Goal: Find specific page/section: Find specific page/section

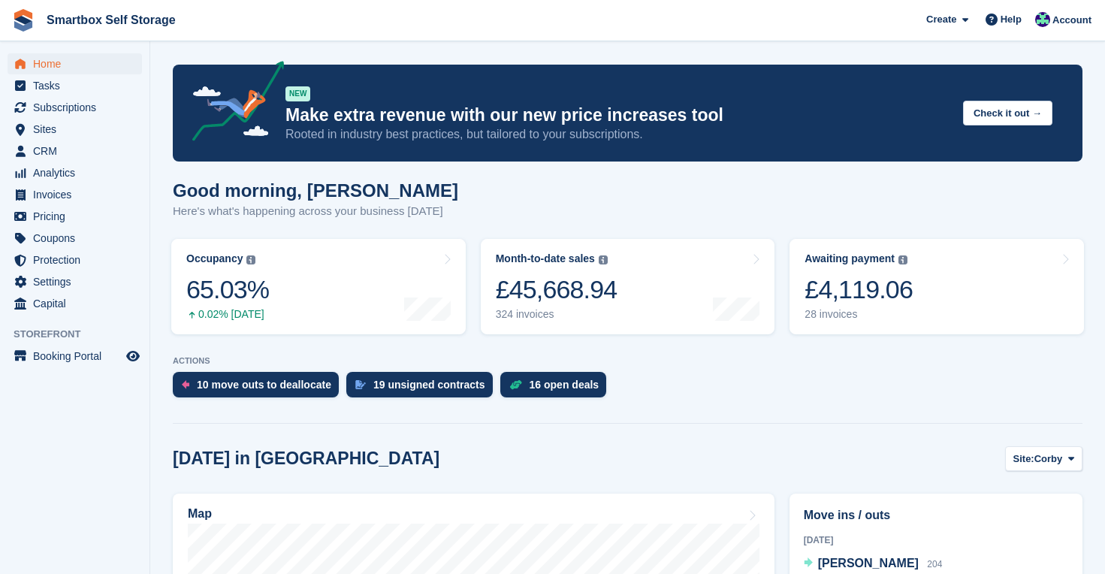
drag, startPoint x: 0, startPoint y: 0, endPoint x: 50, endPoint y: 68, distance: 84.9
click at [50, 68] on span "Home" at bounding box center [78, 63] width 90 height 21
click at [568, 391] on div "16 open deals" at bounding box center [553, 385] width 107 height 26
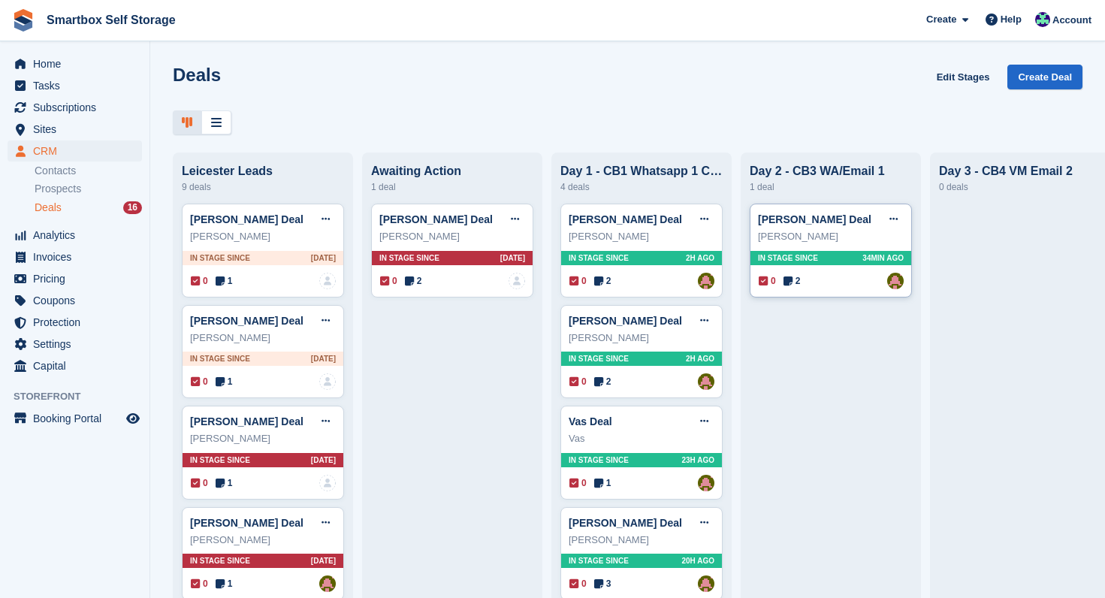
click at [849, 270] on div "[PERSON_NAME] Deal Edit deal [PERSON_NAME] as won [PERSON_NAME] as lost Delete …" at bounding box center [831, 251] width 162 height 94
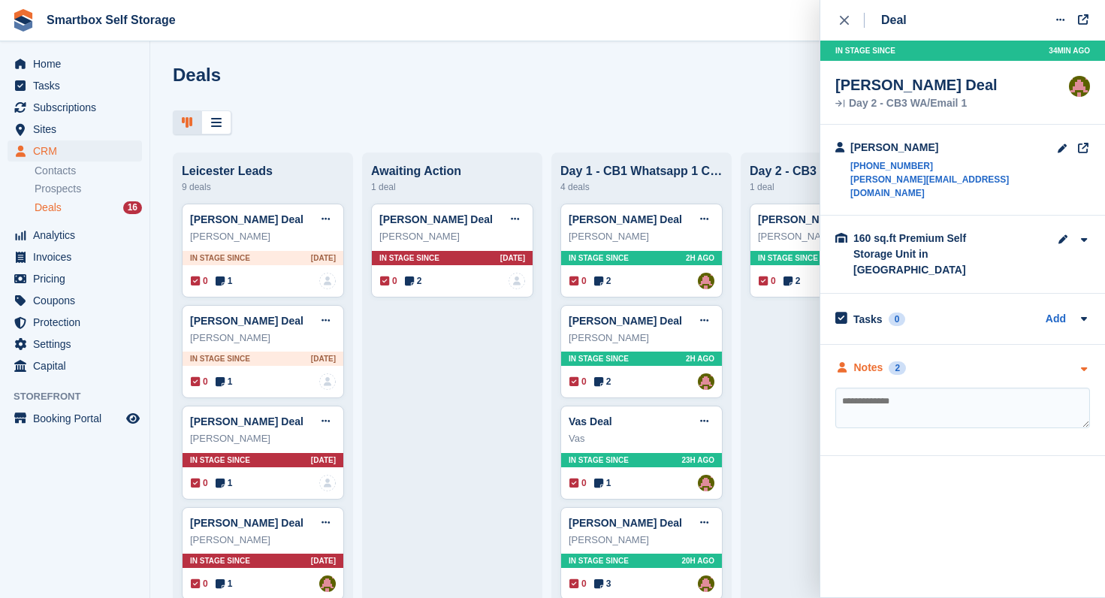
click at [865, 360] on div "Notes" at bounding box center [868, 368] width 29 height 16
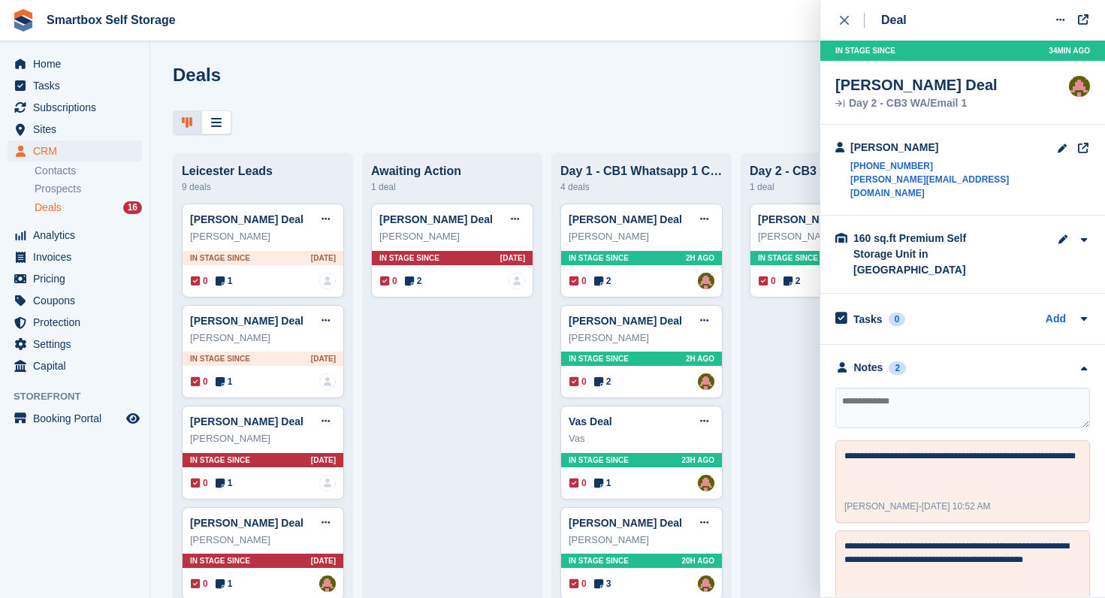
click at [774, 82] on div "Deals Edit Stages Create Deal" at bounding box center [628, 86] width 910 height 43
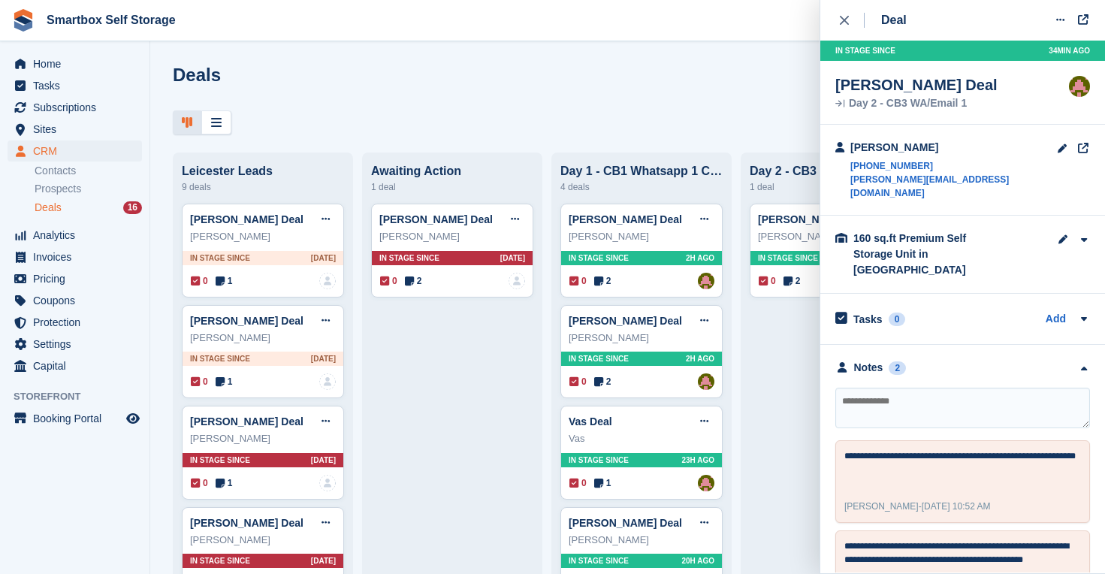
click at [671, 108] on div "Deals Edit Stages Create Deal" at bounding box center [627, 100] width 955 height 70
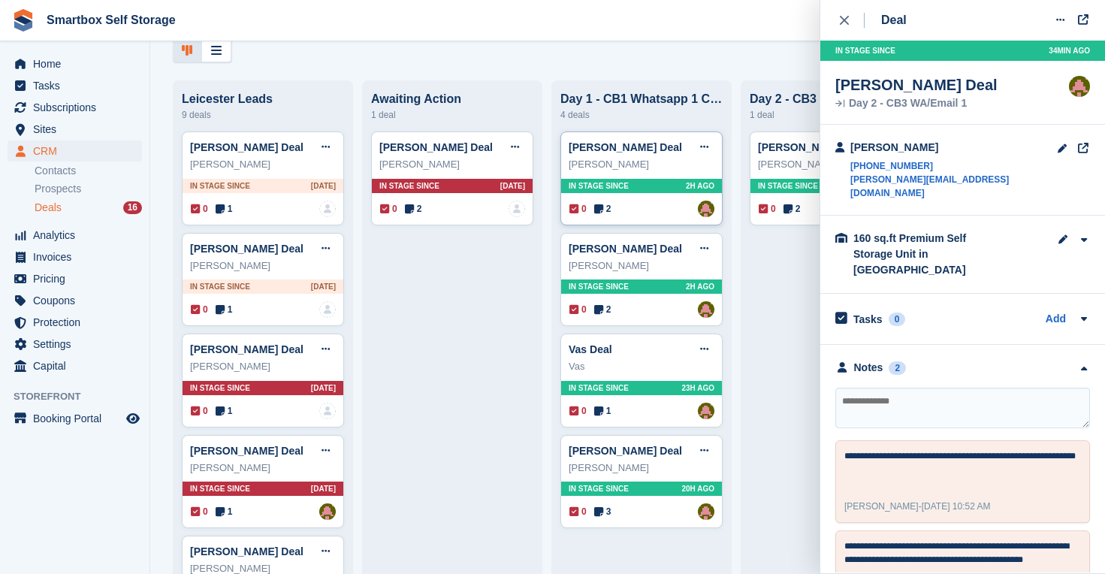
scroll to position [70, 0]
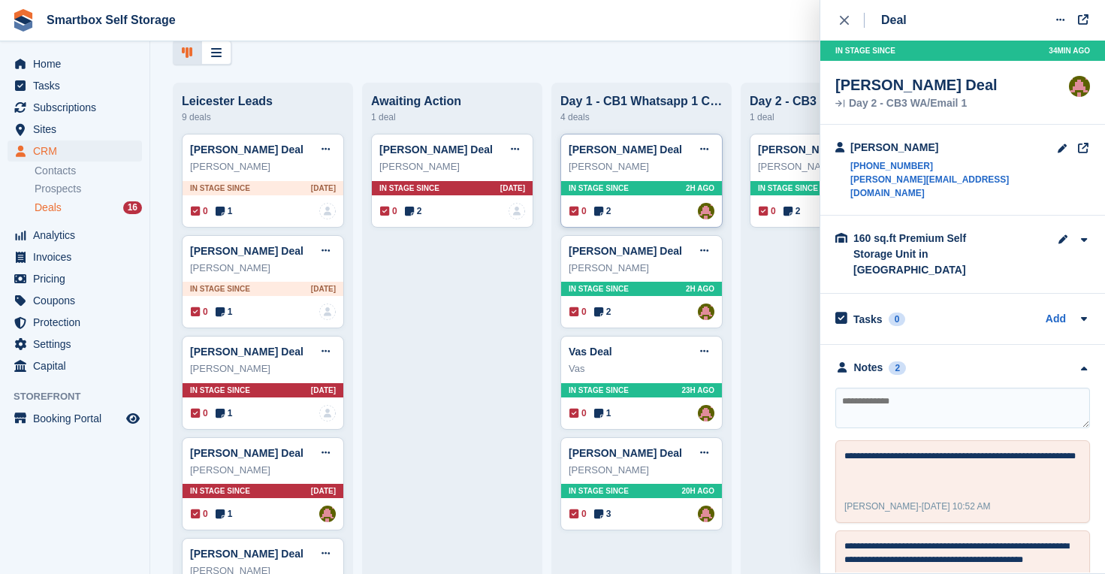
click at [628, 194] on div "In stage since 2H AGO" at bounding box center [641, 188] width 161 height 14
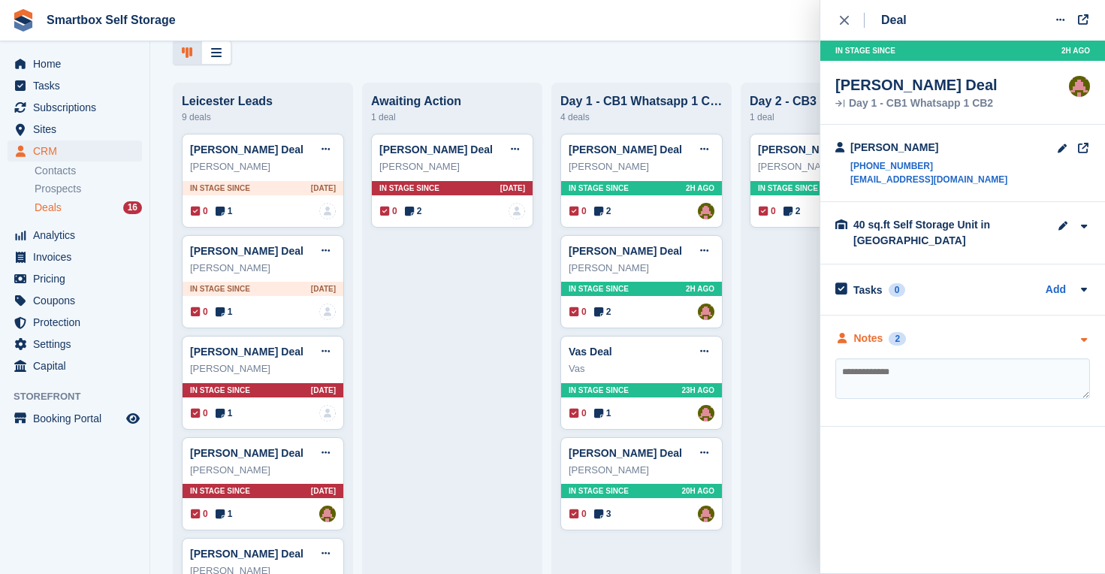
click at [868, 338] on div "Notes" at bounding box center [868, 339] width 29 height 16
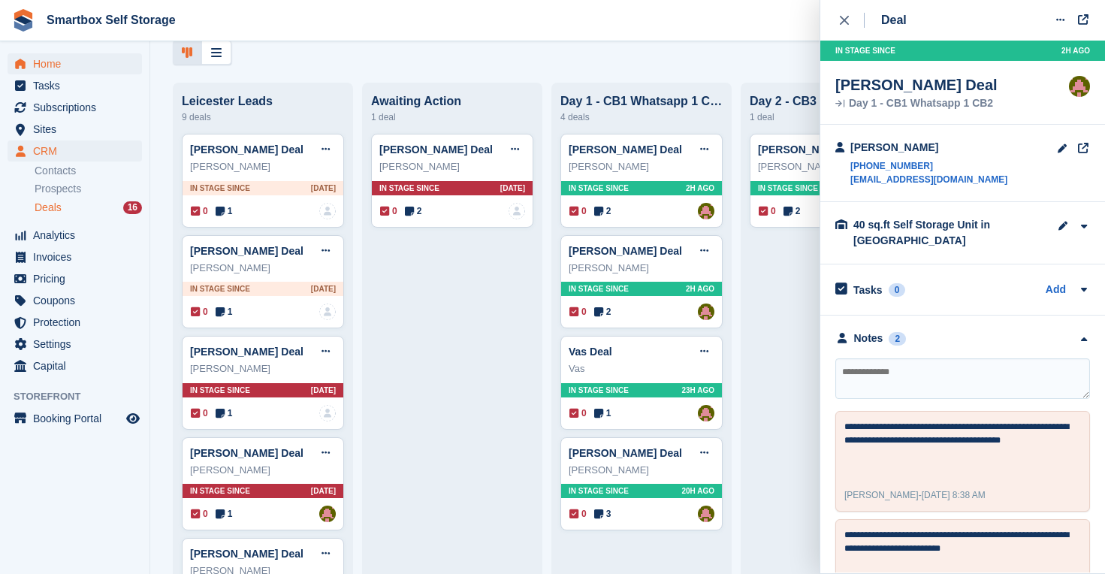
click at [47, 68] on span "Home" at bounding box center [78, 63] width 90 height 21
